Goal: Information Seeking & Learning: Learn about a topic

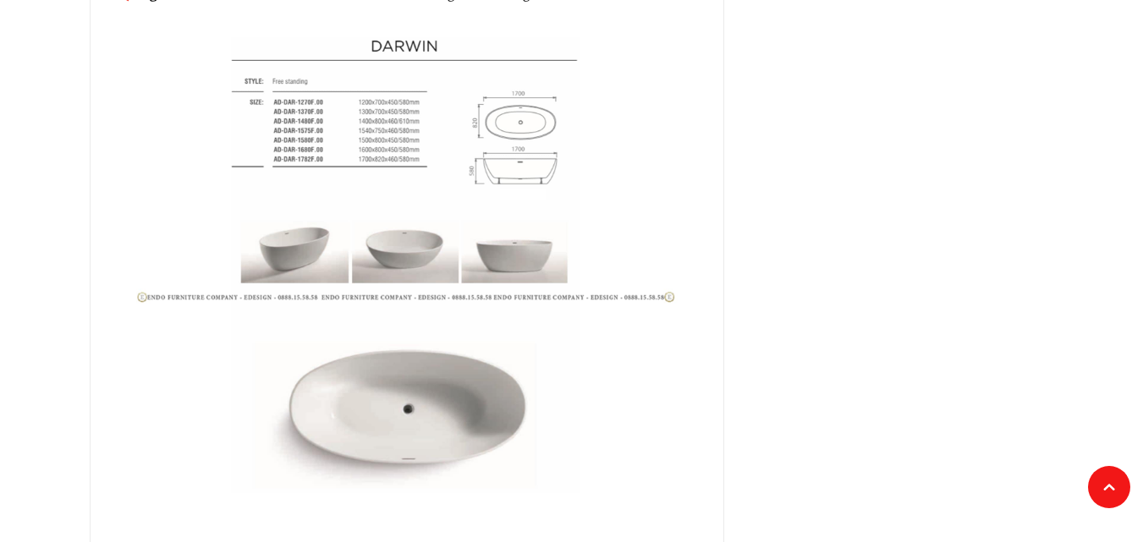
scroll to position [1269, 0]
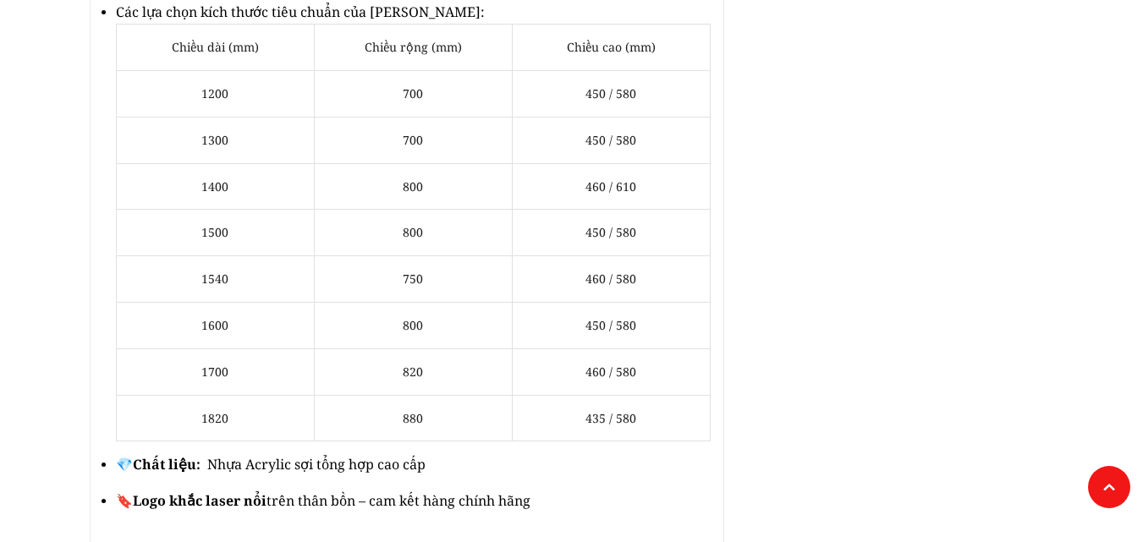
click at [224, 395] on td "1820" at bounding box center [215, 418] width 198 height 47
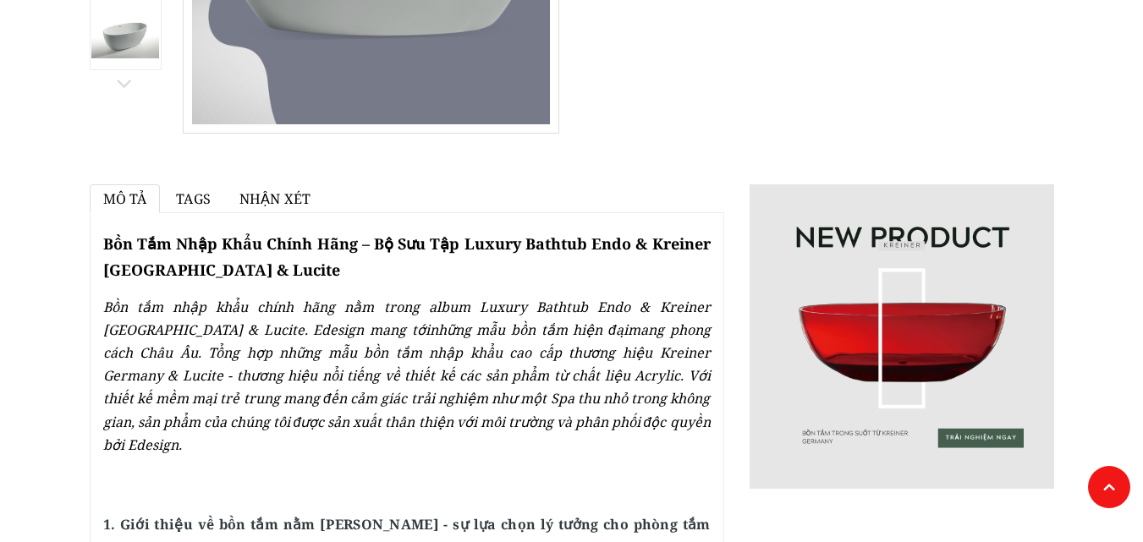
scroll to position [0, 0]
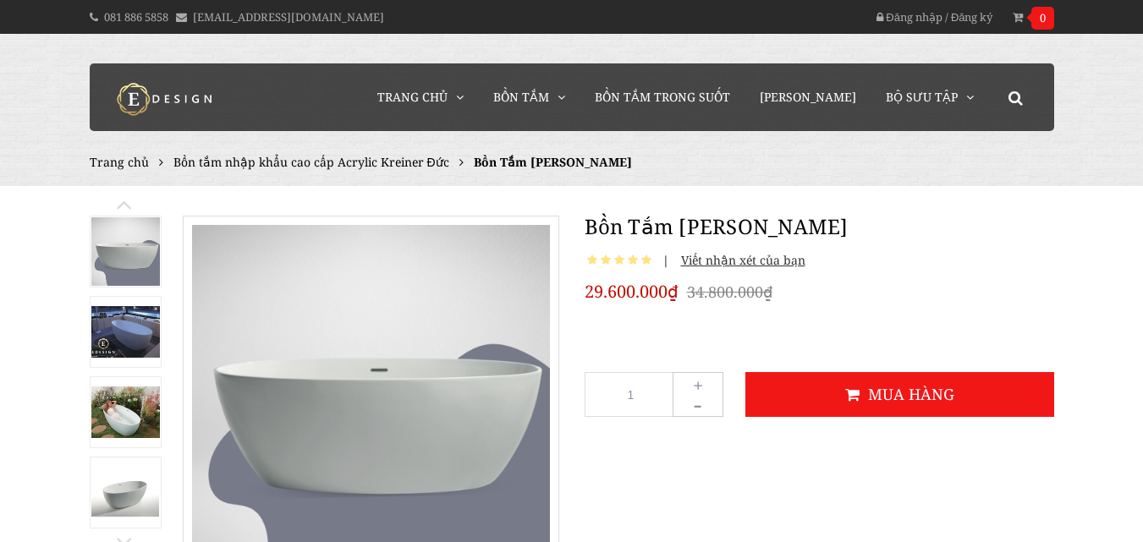
drag, startPoint x: 582, startPoint y: 228, endPoint x: 875, endPoint y: 243, distance: 293.1
click at [875, 243] on div "Bồn Tắm [PERSON_NAME] 2 | Viết nhận xét của bạn 29.600.000₫ 34.800.000₫ 1 + - M…" at bounding box center [819, 321] width 495 height 252
click at [812, 226] on h1 "Bồn Tắm [PERSON_NAME]" at bounding box center [820, 226] width 470 height 30
drag, startPoint x: 585, startPoint y: 228, endPoint x: 832, endPoint y: 228, distance: 246.2
click at [832, 228] on h1 "Bồn Tắm [PERSON_NAME]" at bounding box center [820, 226] width 470 height 30
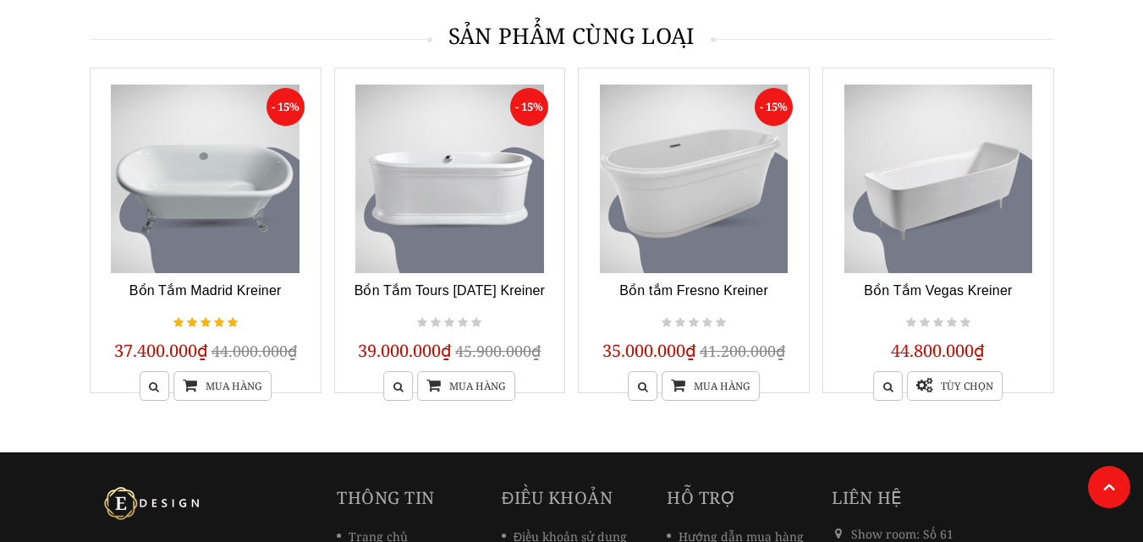
scroll to position [5450, 0]
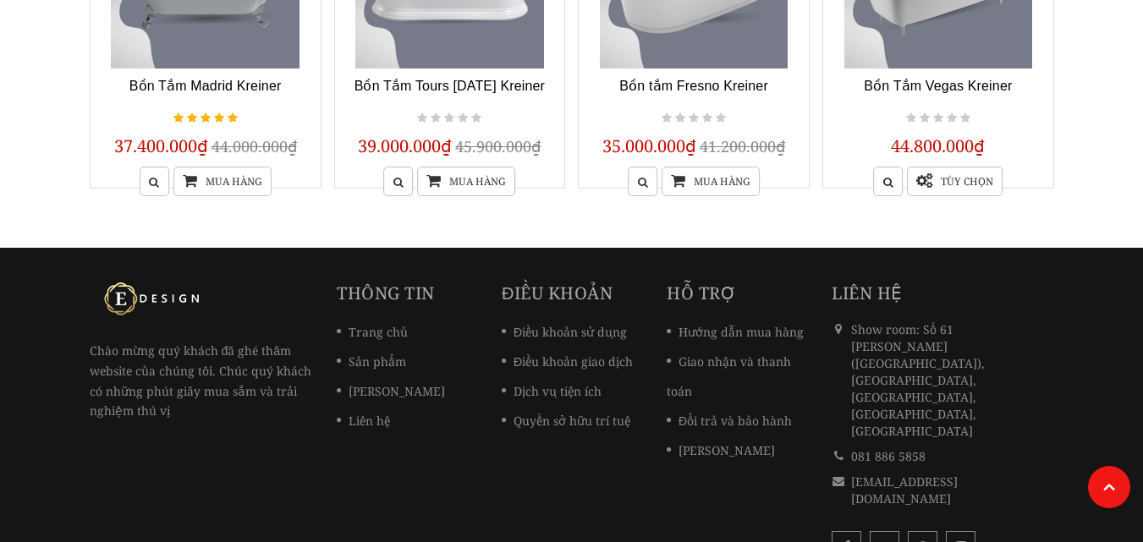
drag, startPoint x: 863, startPoint y: 369, endPoint x: 891, endPoint y: 375, distance: 28.5
click at [1001, 474] on div "[EMAIL_ADDRESS][DOMAIN_NAME]" at bounding box center [948, 491] width 195 height 34
click at [881, 448] on link "081 886 5858" at bounding box center [888, 456] width 74 height 16
drag, startPoint x: 945, startPoint y: 371, endPoint x: 853, endPoint y: 372, distance: 92.2
click at [853, 448] on div "081 886 5858" at bounding box center [948, 456] width 195 height 17
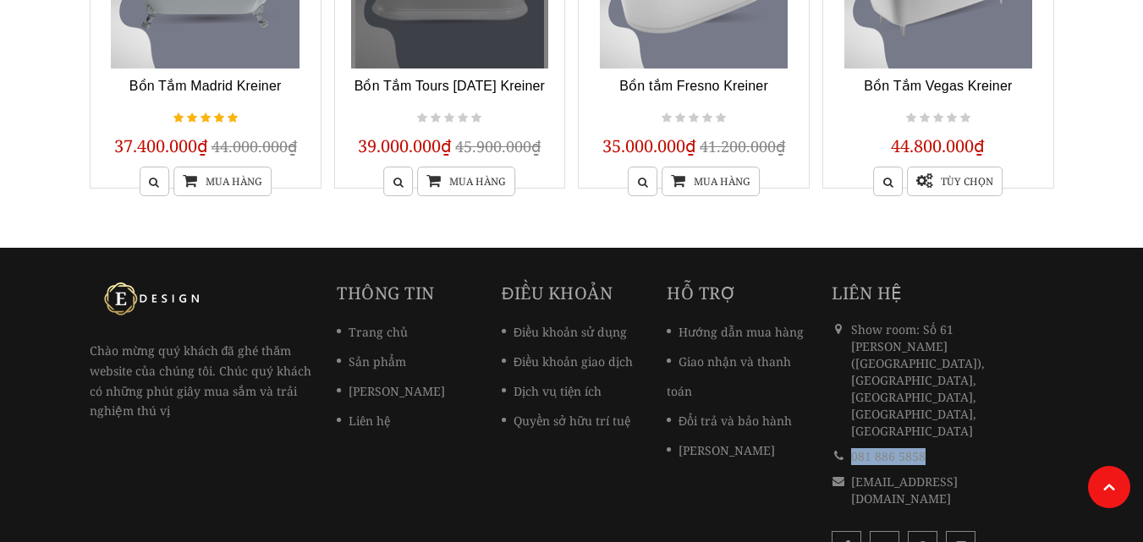
copy link "081 886 5858"
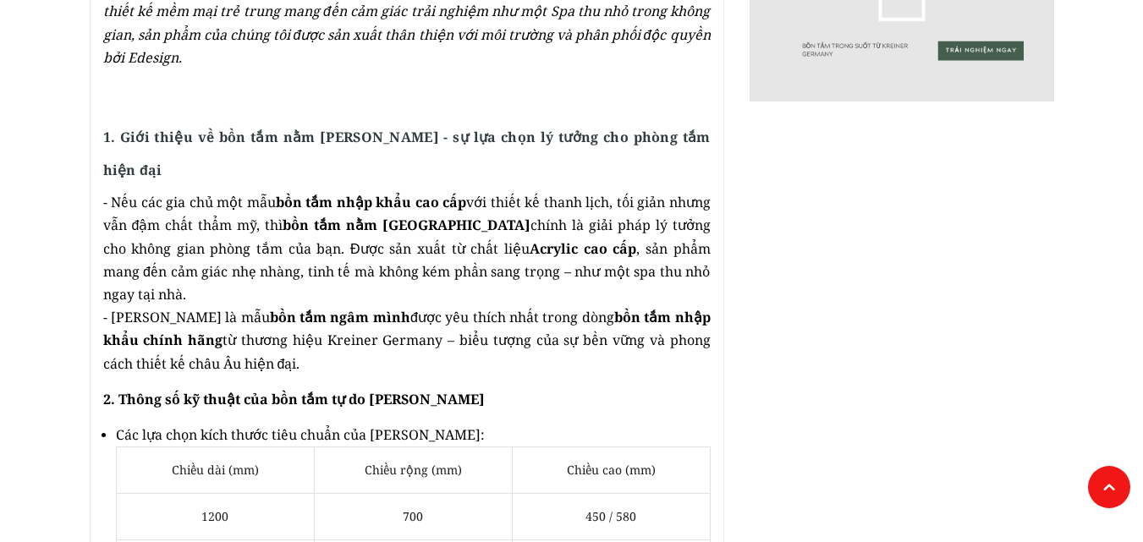
scroll to position [1438, 0]
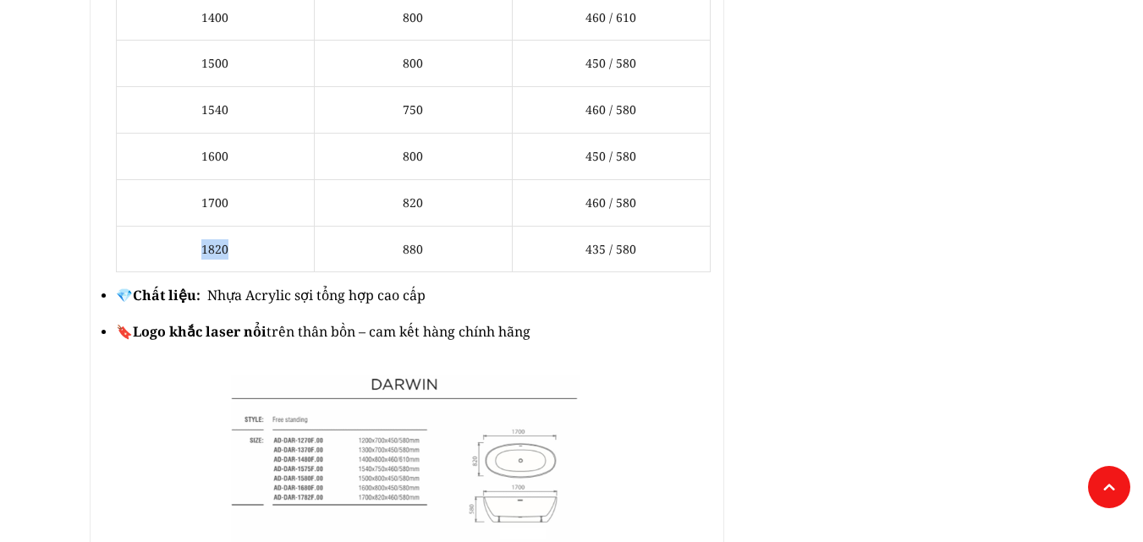
drag, startPoint x: 202, startPoint y: 223, endPoint x: 241, endPoint y: 223, distance: 38.9
click at [241, 226] on td "1820" at bounding box center [215, 249] width 198 height 47
copy td "1820"
click at [534, 284] on p "💎 Chất liệu: Nhựa Acrylic sợi tổng hợp cao cấp" at bounding box center [413, 295] width 595 height 23
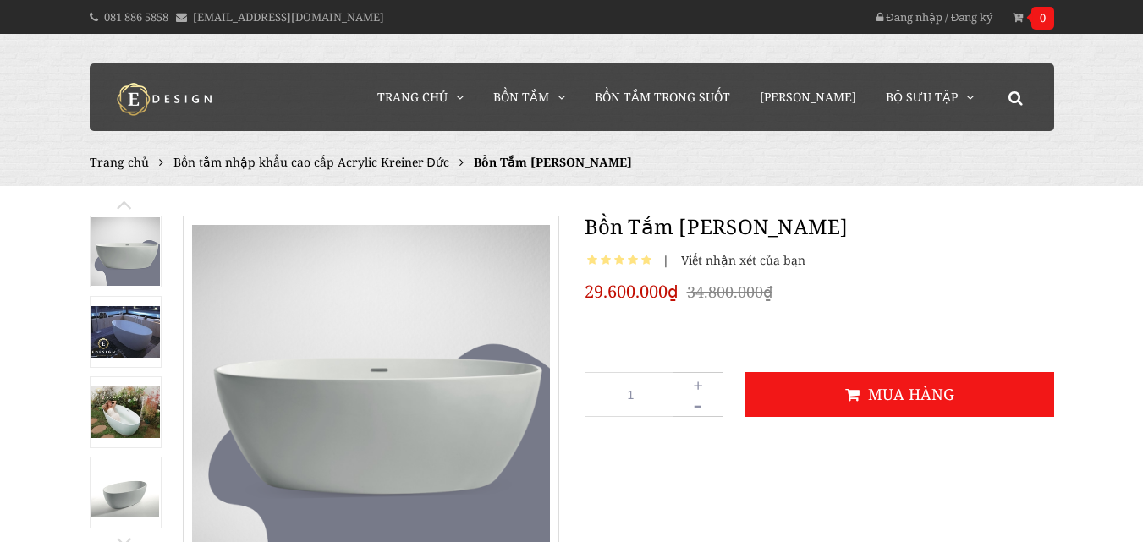
scroll to position [85, 0]
